Goal: Navigation & Orientation: Find specific page/section

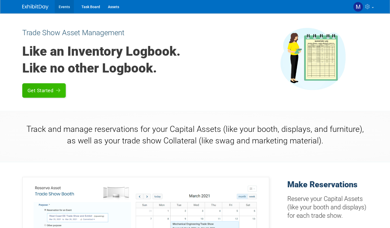
click at [62, 7] on link "Events" at bounding box center [64, 6] width 19 height 13
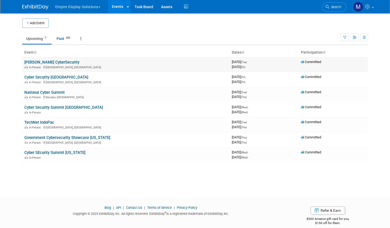
click at [55, 60] on link "[PERSON_NAME] CyberSecurity" at bounding box center [51, 62] width 55 height 5
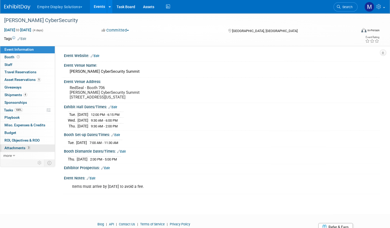
click at [26, 144] on link "3 Attachments 3" at bounding box center [27, 147] width 55 height 7
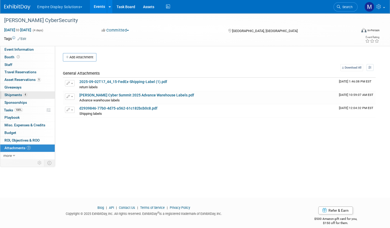
click at [27, 96] on span "Shipments 4" at bounding box center [15, 95] width 23 height 4
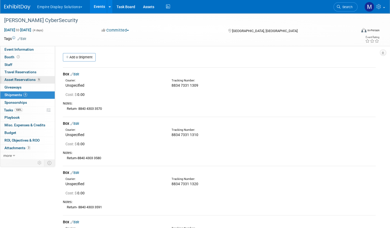
click at [38, 80] on span "Asset Reservations 9" at bounding box center [22, 79] width 36 height 4
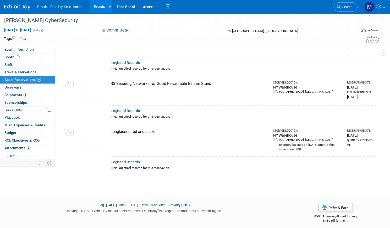
scroll to position [360, 0]
click at [34, 47] on span "Event Information" at bounding box center [18, 49] width 29 height 4
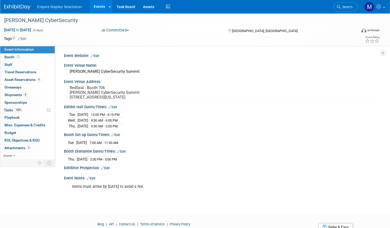
click at [109, 9] on link "Events" at bounding box center [99, 6] width 19 height 13
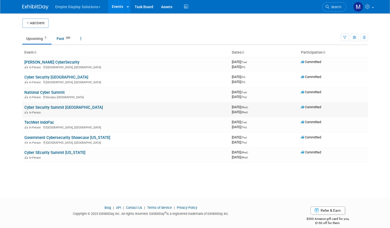
click at [53, 105] on link "Cyber Security Summit [GEOGRAPHIC_DATA]" at bounding box center [63, 107] width 79 height 5
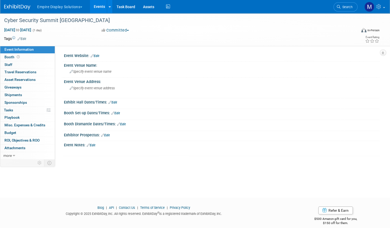
click at [109, 6] on link "Events" at bounding box center [99, 6] width 19 height 13
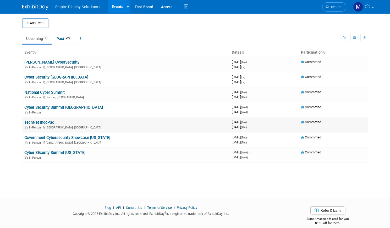
click at [37, 120] on link "TechNet IndoPac" at bounding box center [39, 122] width 30 height 5
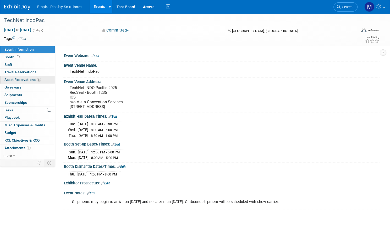
click at [40, 81] on span "Asset Reservations 8" at bounding box center [22, 79] width 36 height 4
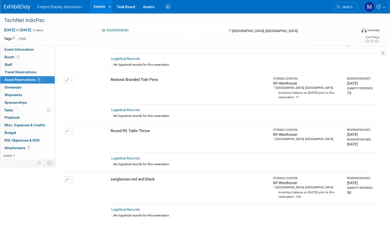
scroll to position [306, 0]
